Goal: Check status: Check status

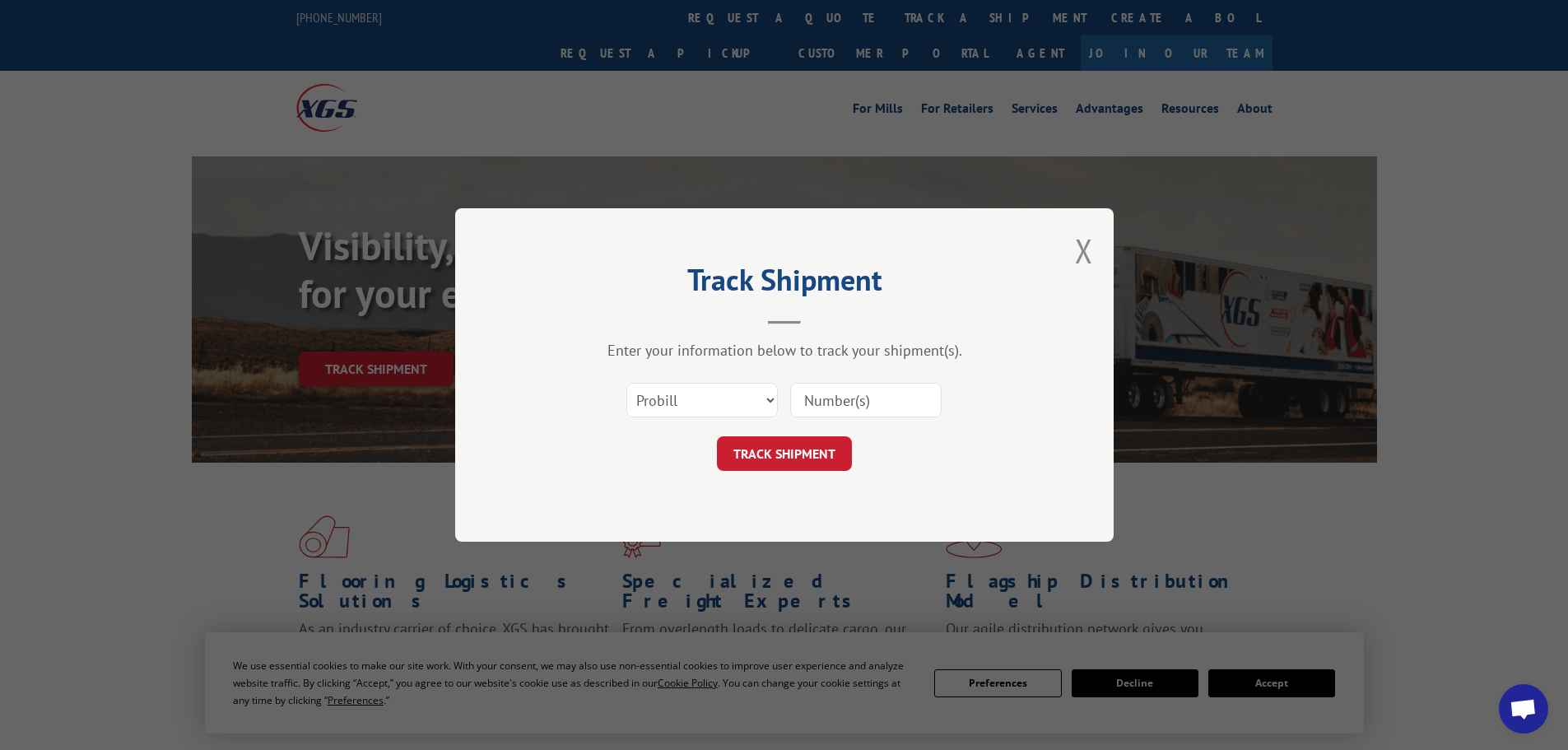
click at [729, 393] on select "Select category... Probill BOL PO" at bounding box center [701, 400] width 151 height 34
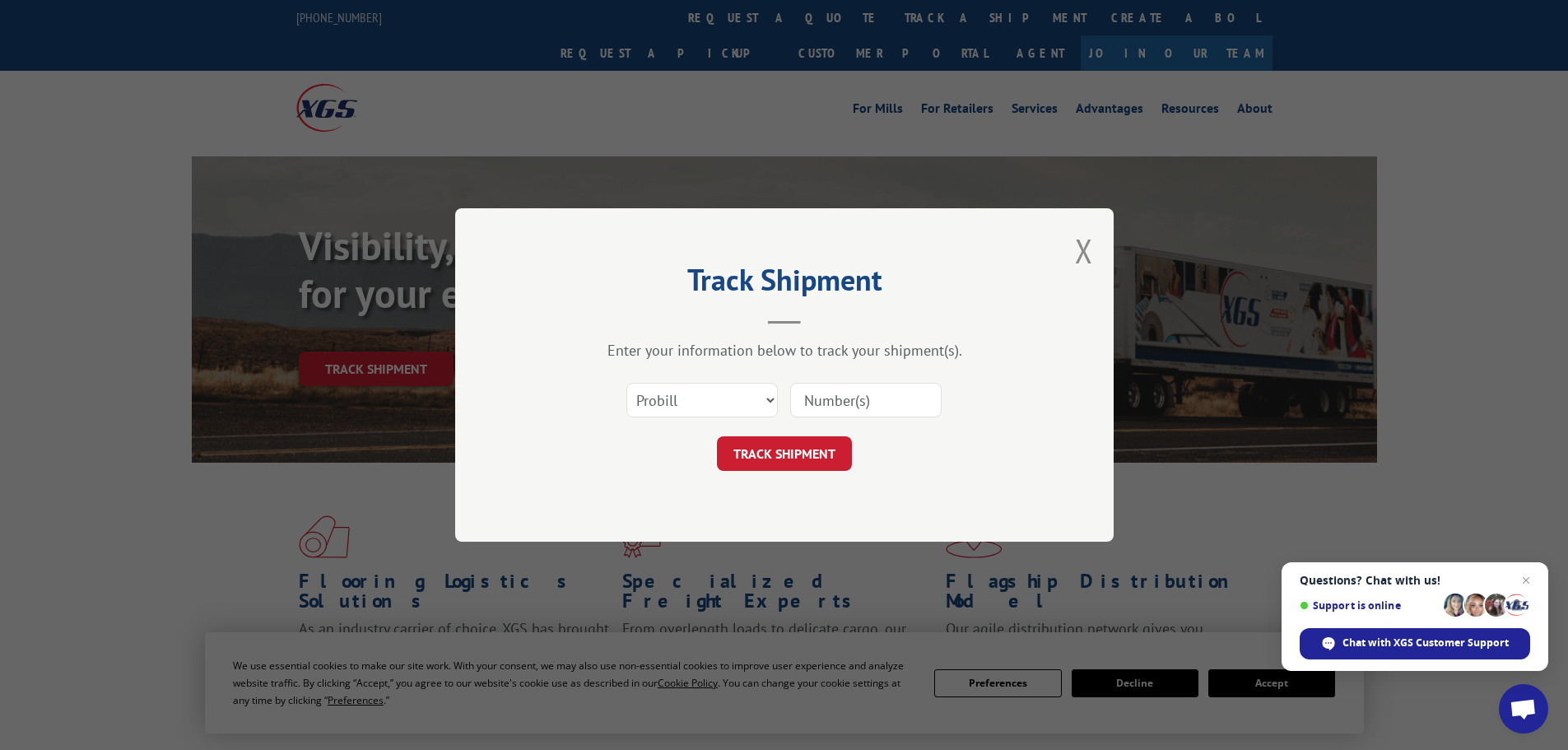
select select "bol"
click at [626, 383] on select "Select category... Probill BOL PO" at bounding box center [701, 400] width 151 height 34
click at [860, 397] on input at bounding box center [866, 400] width 151 height 34
paste input "BG1026343125"
type input "BG1026343125"
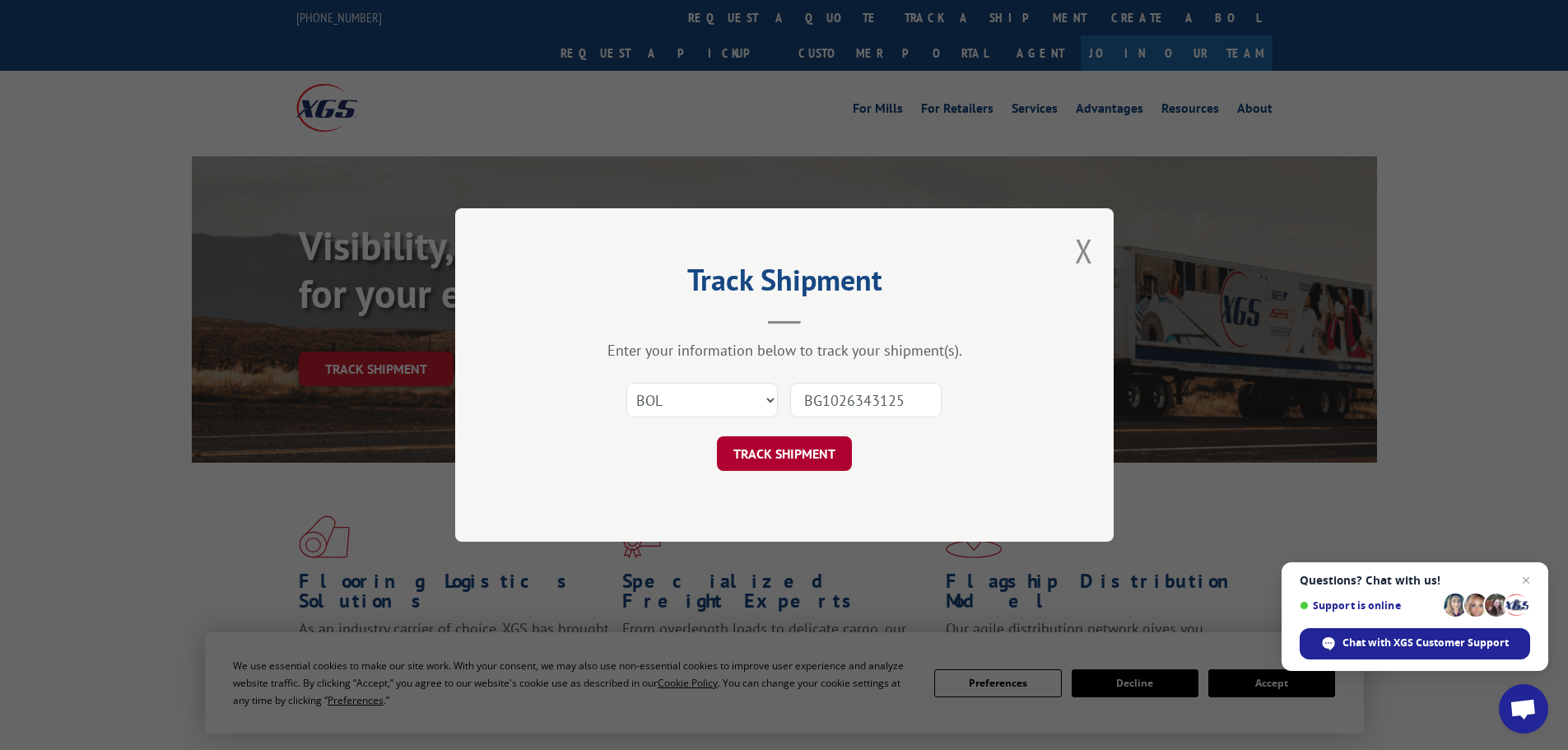
click at [773, 456] on button "TRACK SHIPMENT" at bounding box center [784, 453] width 135 height 34
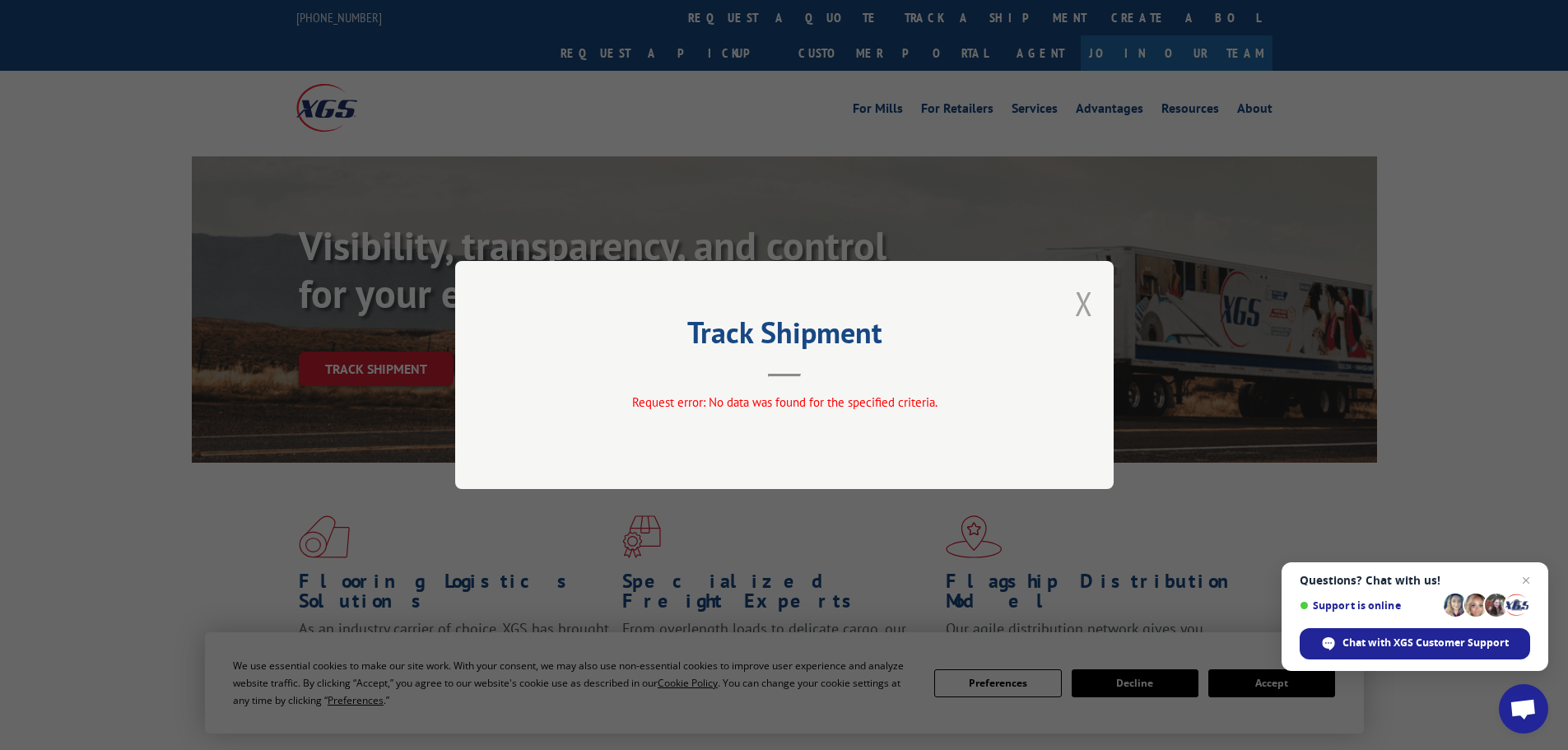
click at [1091, 300] on button "Close modal" at bounding box center [1084, 303] width 18 height 43
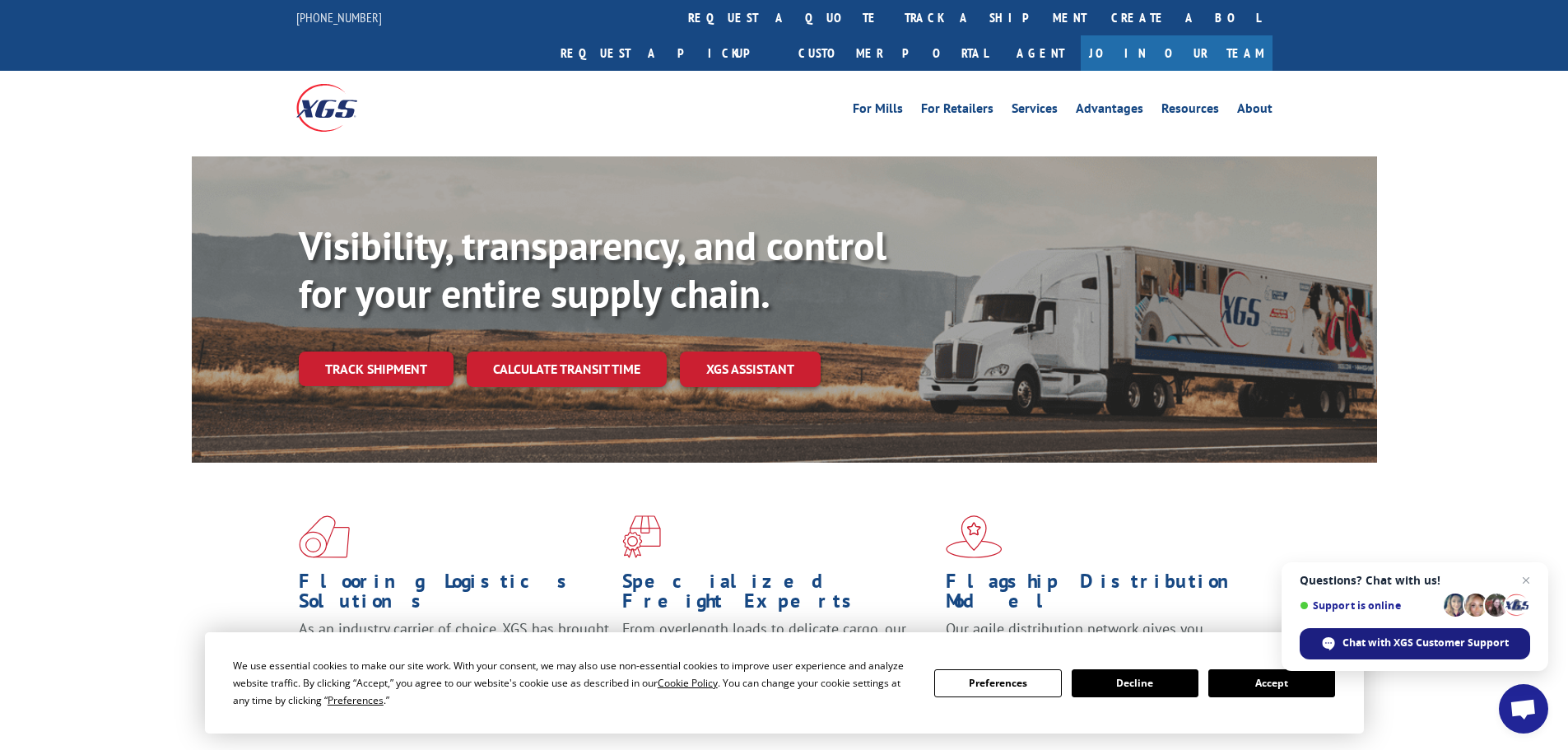
click at [1396, 635] on div "Chat with XGS Customer Support" at bounding box center [1415, 643] width 231 height 32
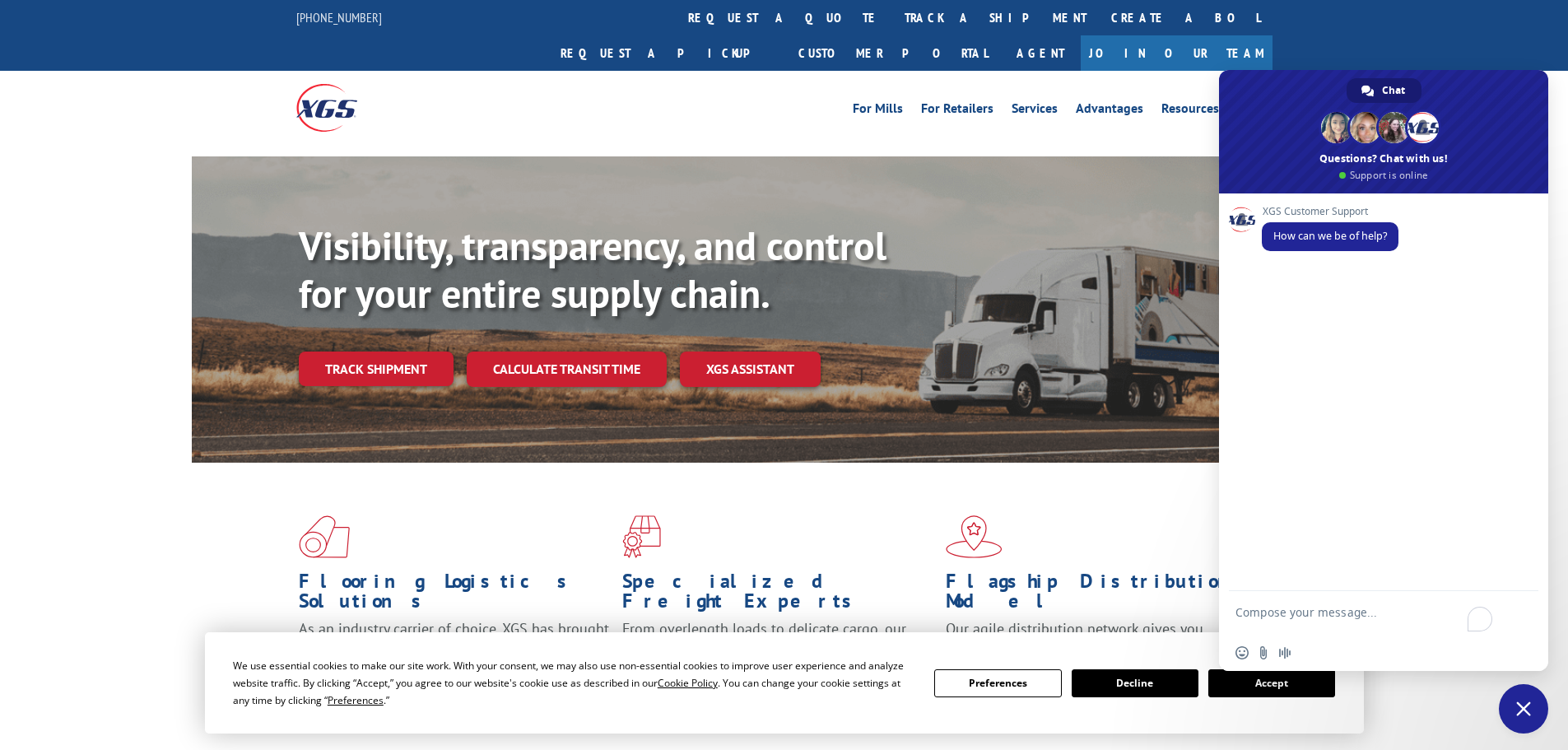
click at [1305, 619] on textarea "To enrich screen reader interactions, please activate Accessibility in Grammarl…" at bounding box center [1366, 620] width 261 height 30
click at [1284, 613] on textarea "To enrich screen reader interactions, please activate Accessibility in Grammarl…" at bounding box center [1366, 620] width 261 height 30
paste textarea "00069956"
type textarea "need an updated eta PU # 00069956"
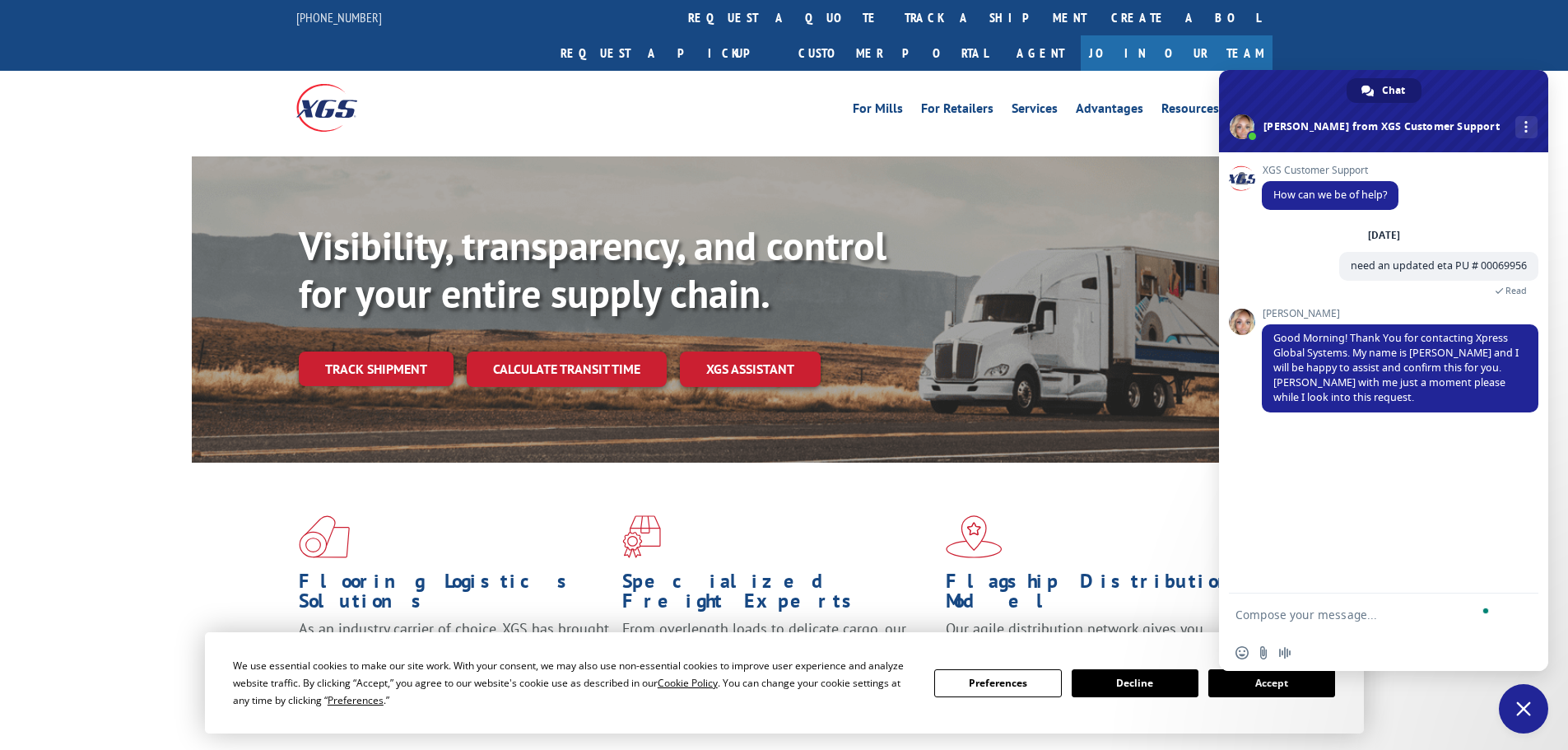
click at [1122, 684] on button "Decline" at bounding box center [1136, 683] width 127 height 28
